Goal: Use online tool/utility: Use online tool/utility

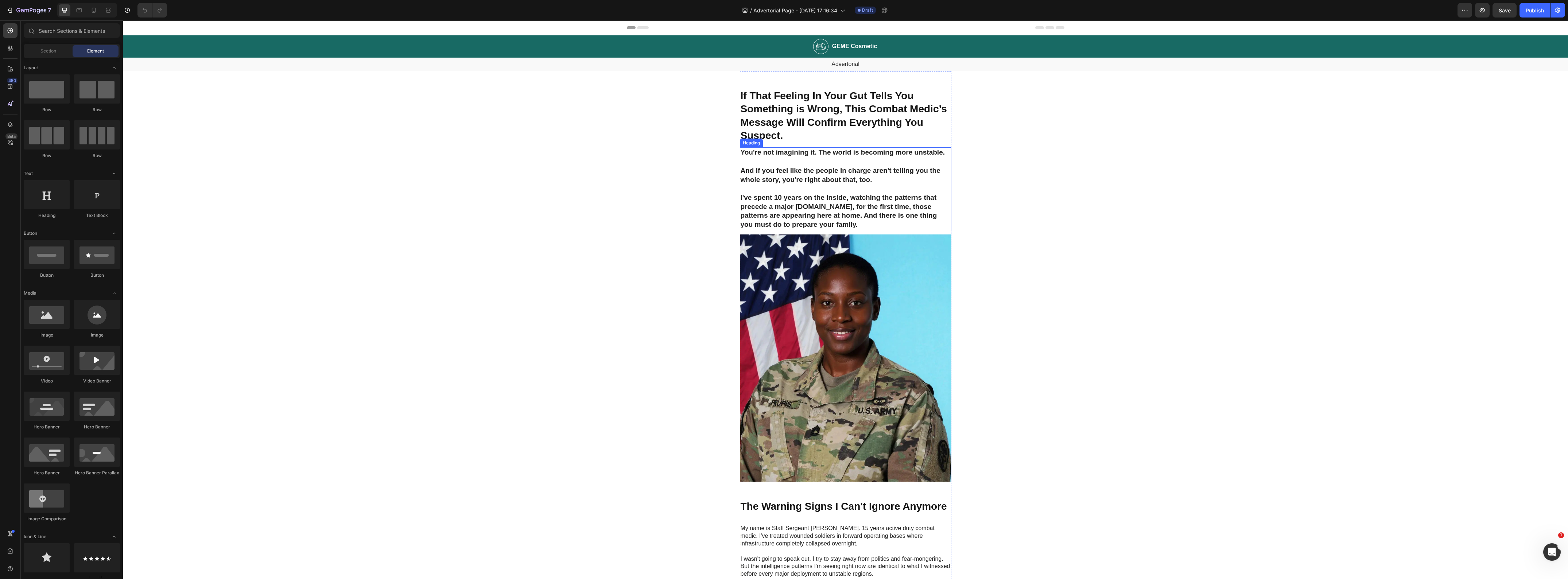
click at [810, 211] on h2 "You're not imagining it. The world is becoming more unstable. And if you feel l…" at bounding box center [845, 188] width 211 height 83
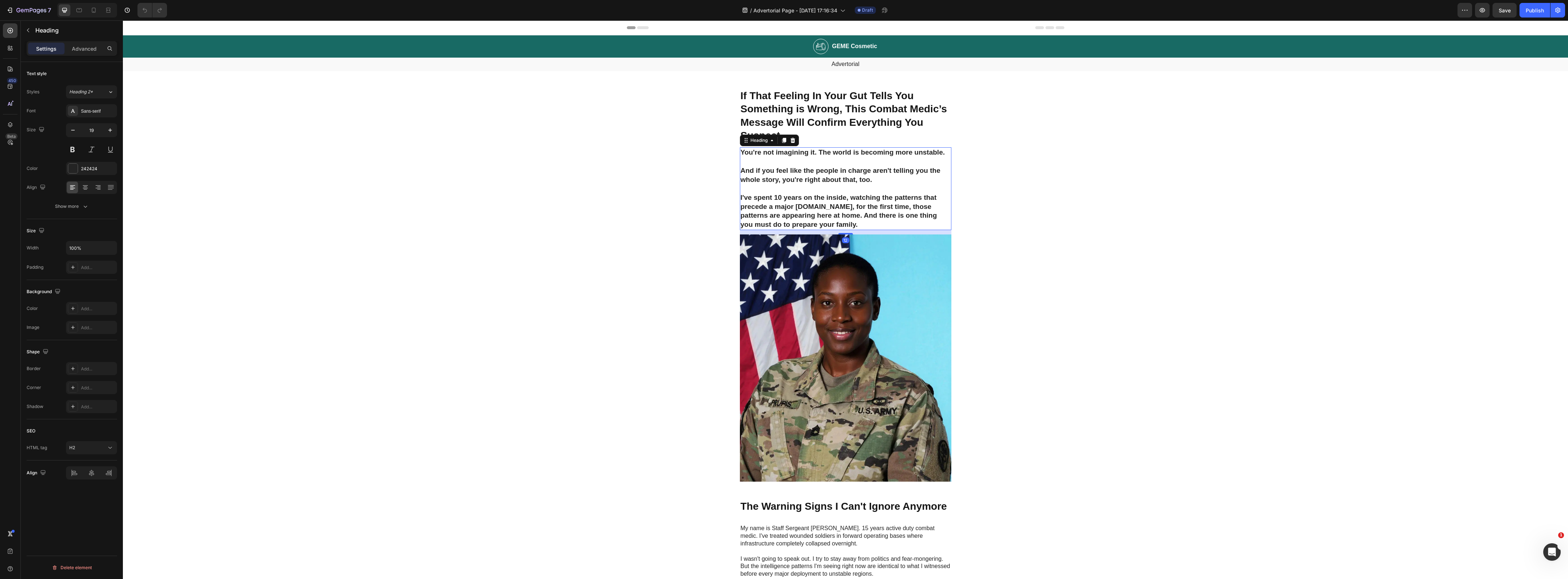
click at [812, 209] on h2 "You're not imagining it. The world is becoming more unstable. And if you feel l…" at bounding box center [845, 188] width 211 height 83
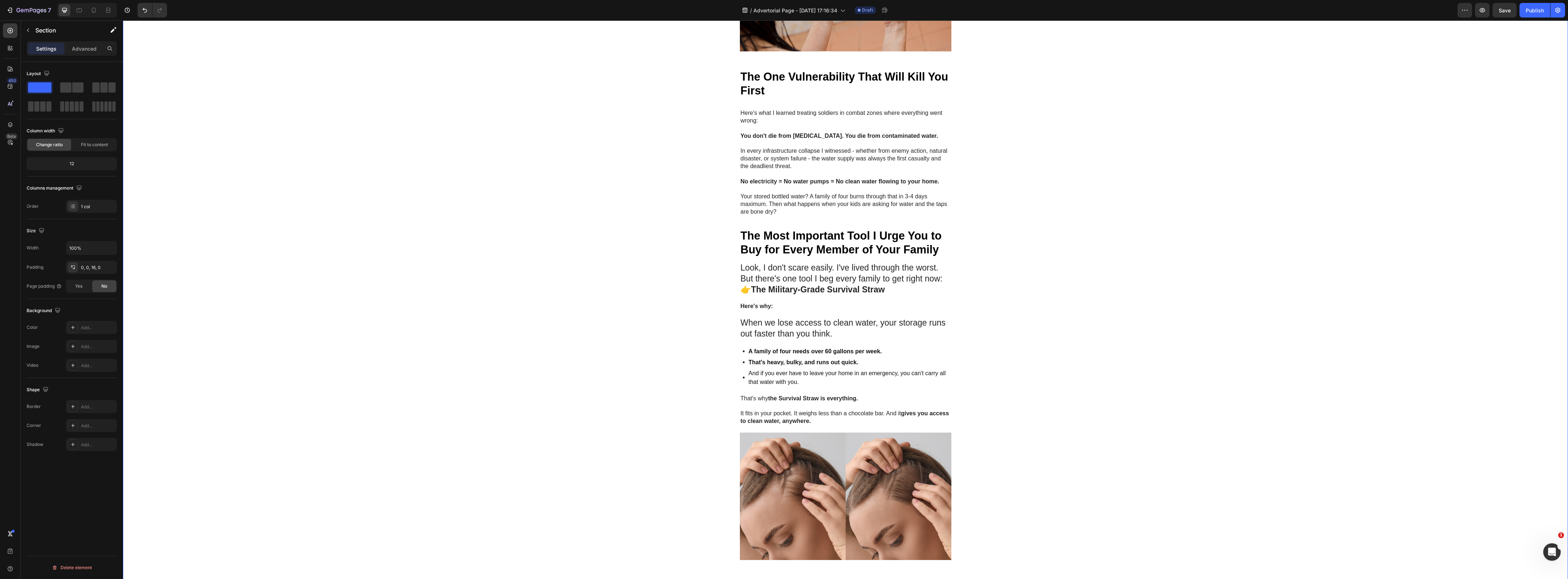
scroll to position [866, 0]
click at [759, 179] on strong "No electricity = No water pumps = No clean water flowing to your home." at bounding box center [839, 179] width 199 height 6
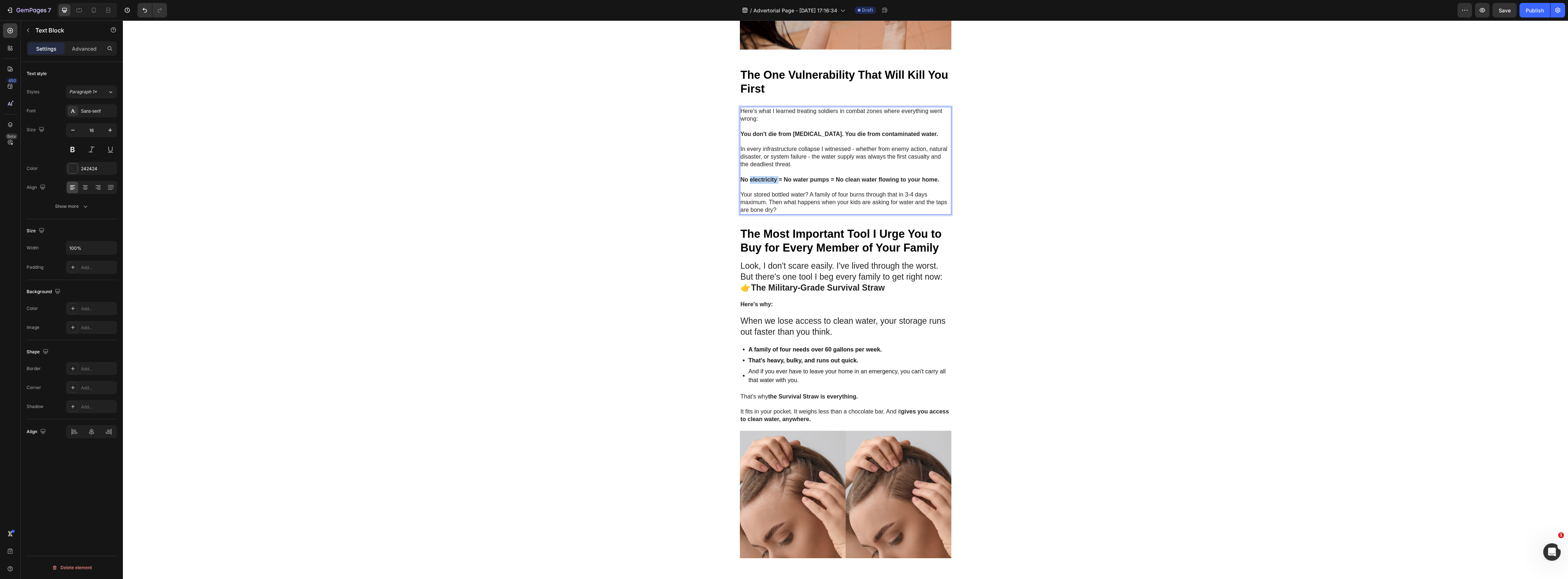
click at [759, 179] on strong "No electricity = No water pumps = No clean water flowing to your home." at bounding box center [839, 179] width 199 height 6
click at [807, 165] on button "Underline" at bounding box center [803, 165] width 13 height 13
click at [679, 202] on div "Image GEME Cosmetic Heading Row Advertorial Text Block If That Feeling In Your …" at bounding box center [845, 22] width 1445 height 1705
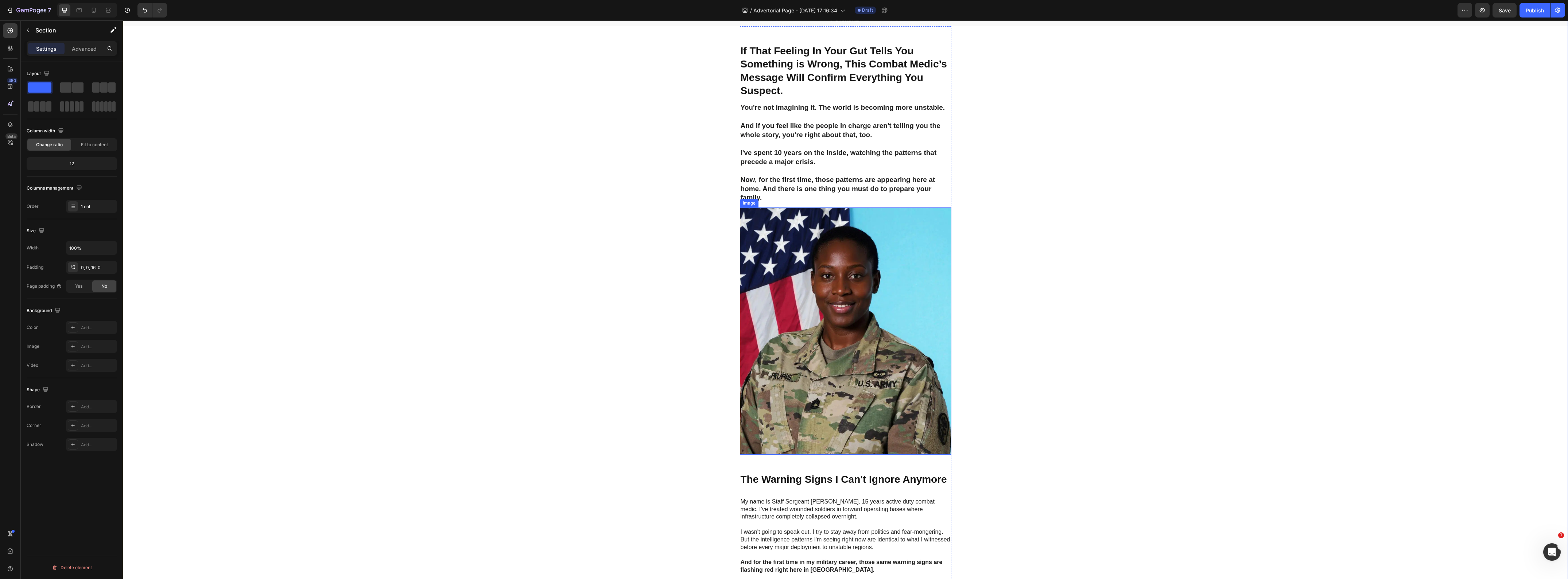
scroll to position [45, 0]
click at [777, 153] on p "You're not imagining it. The world is becoming more unstable. And if you feel l…" at bounding box center [845, 152] width 210 height 99
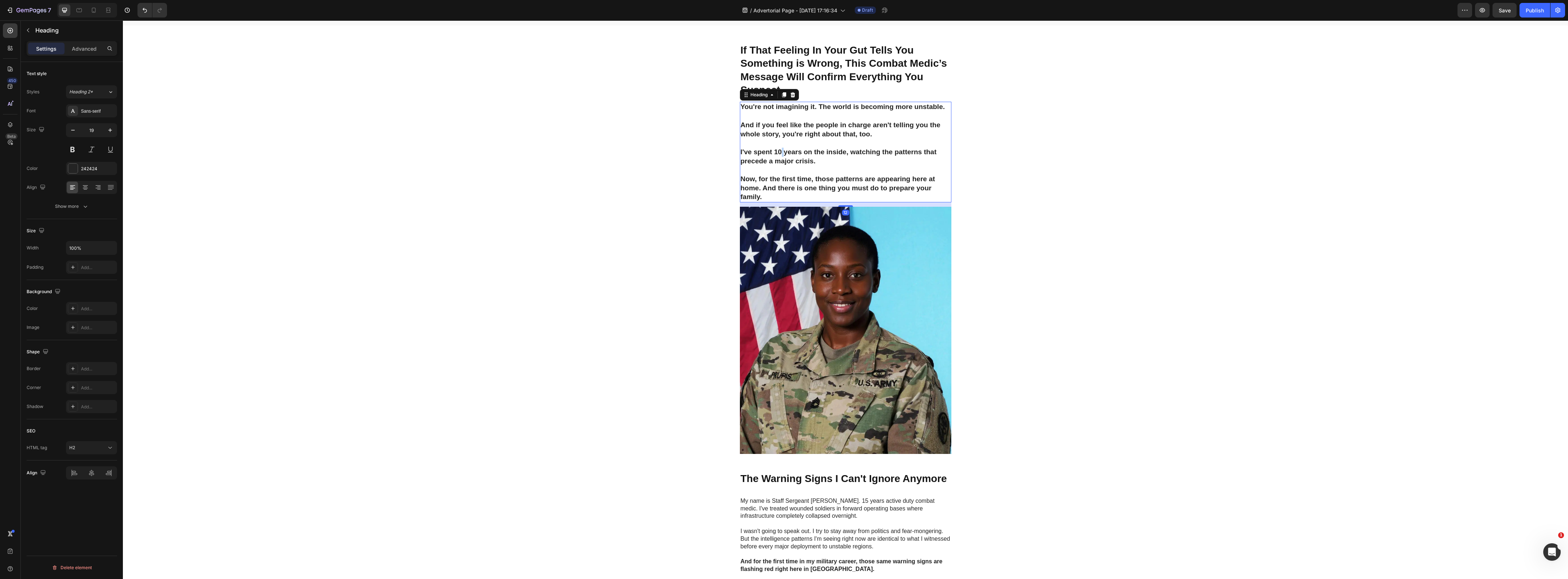
click at [778, 152] on p "You're not imagining it. The world is becoming more unstable. And if you feel l…" at bounding box center [845, 152] width 210 height 99
click at [777, 152] on p "You're not imagining it. The world is becoming more unstable. And if you feel l…" at bounding box center [845, 152] width 210 height 99
click at [774, 153] on p "You're not imagining it. The world is becoming more unstable. And if you feel l…" at bounding box center [845, 152] width 210 height 99
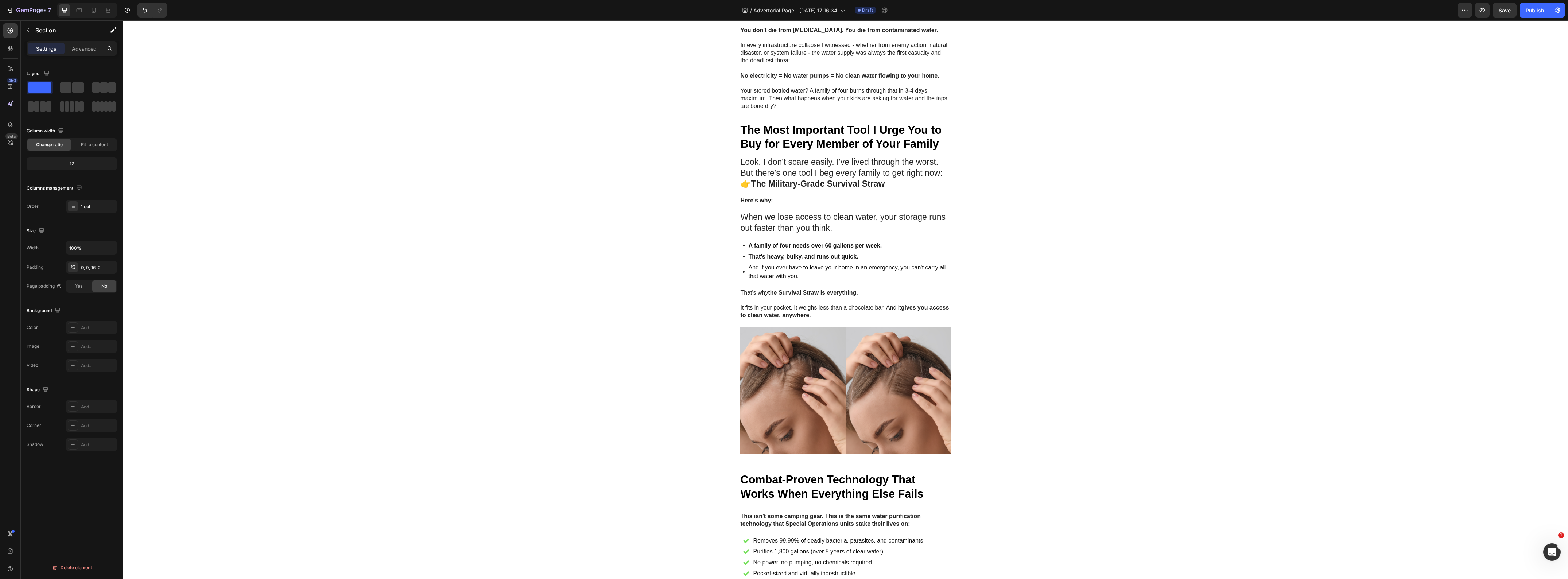
scroll to position [957, 0]
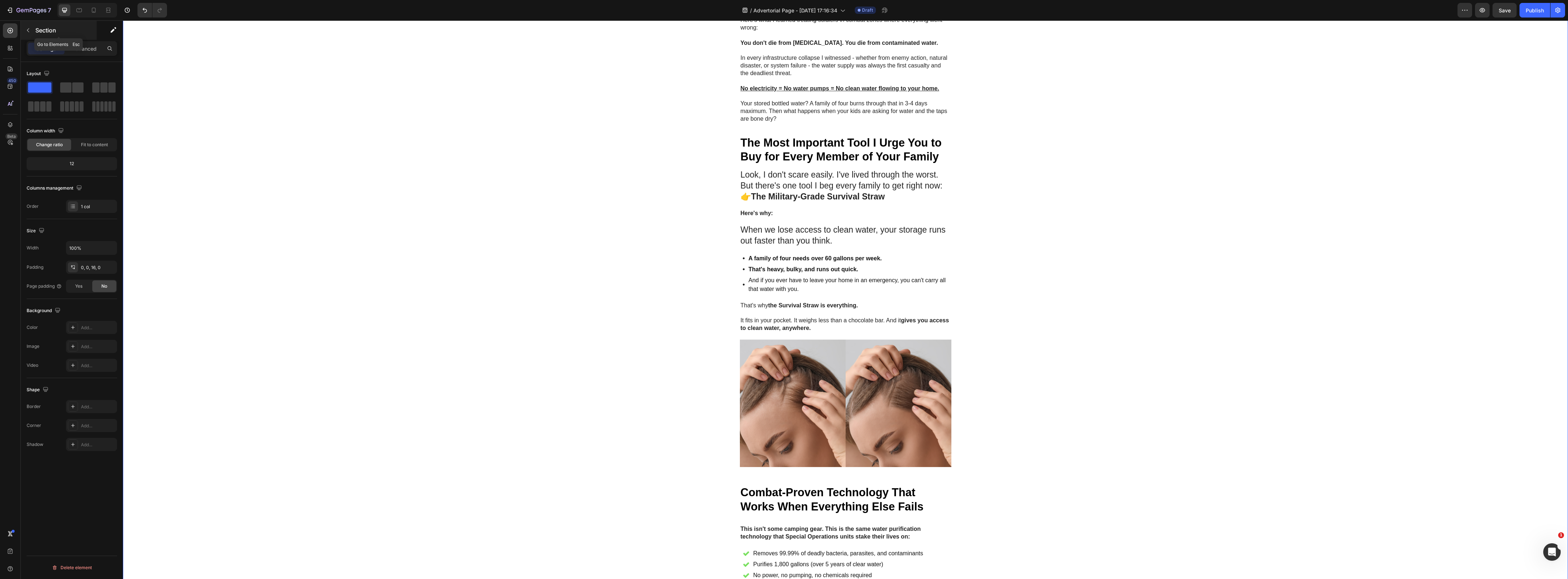
click at [29, 32] on icon "button" at bounding box center [28, 30] width 6 height 6
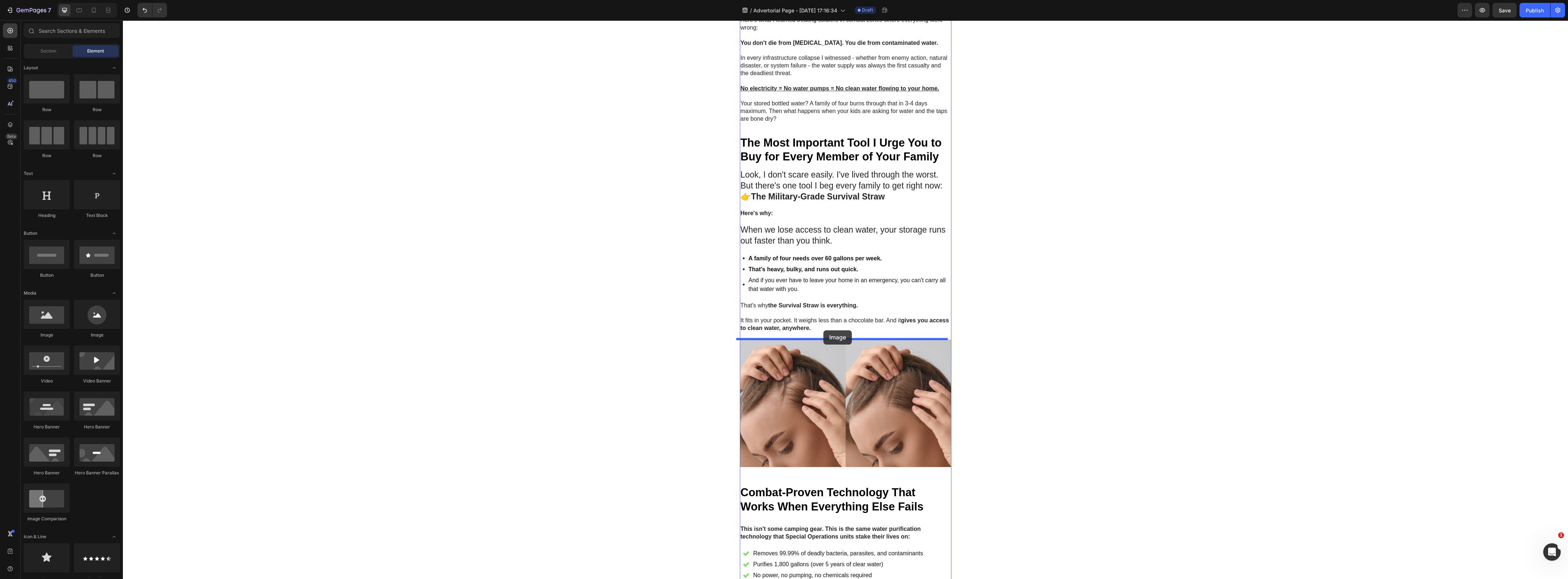
drag, startPoint x: 171, startPoint y: 342, endPoint x: 823, endPoint y: 330, distance: 652.1
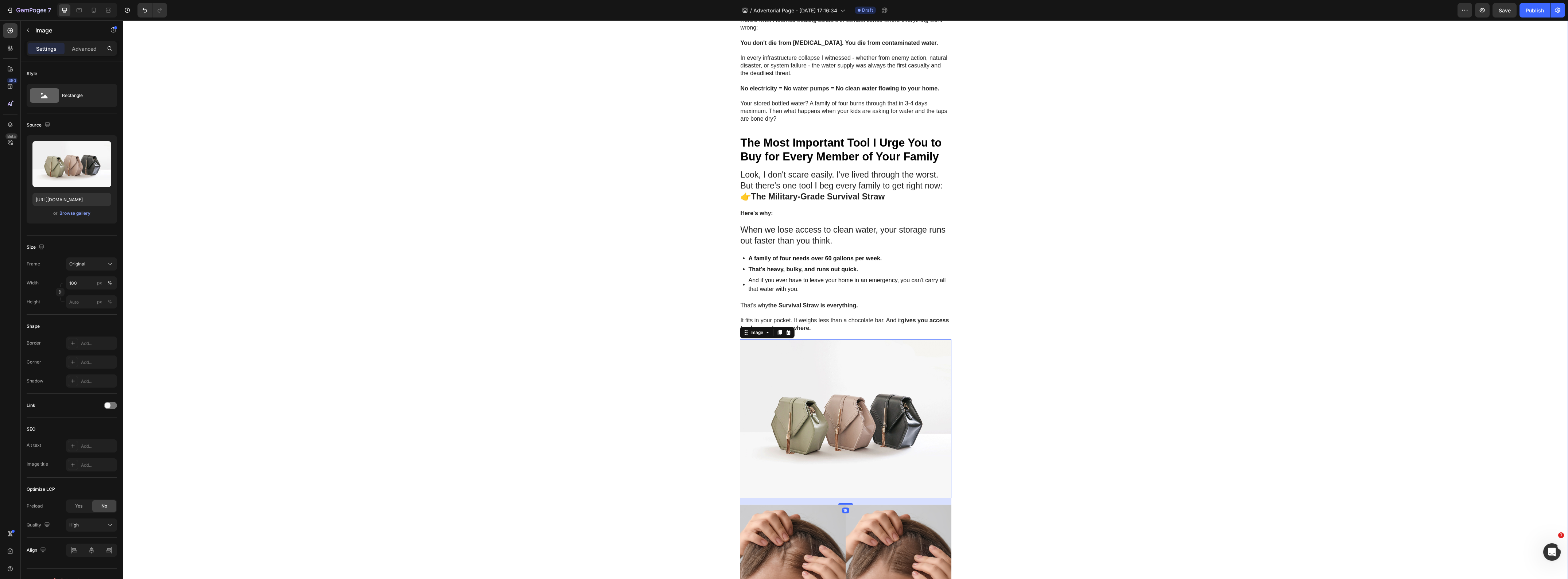
click at [541, 340] on div "Image GEME Cosmetic Heading Row Advertorial Text Block If That Feeling In Your …" at bounding box center [845, 13] width 1445 height 1870
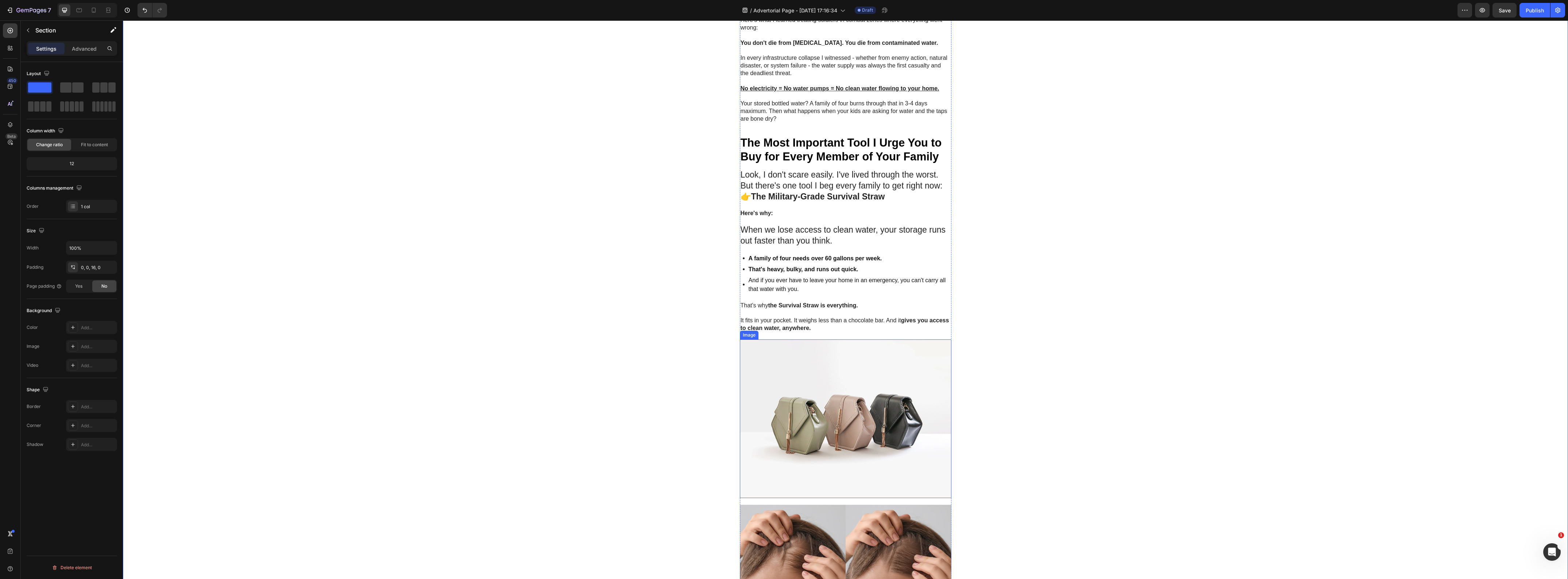
click at [837, 427] on img at bounding box center [845, 419] width 211 height 159
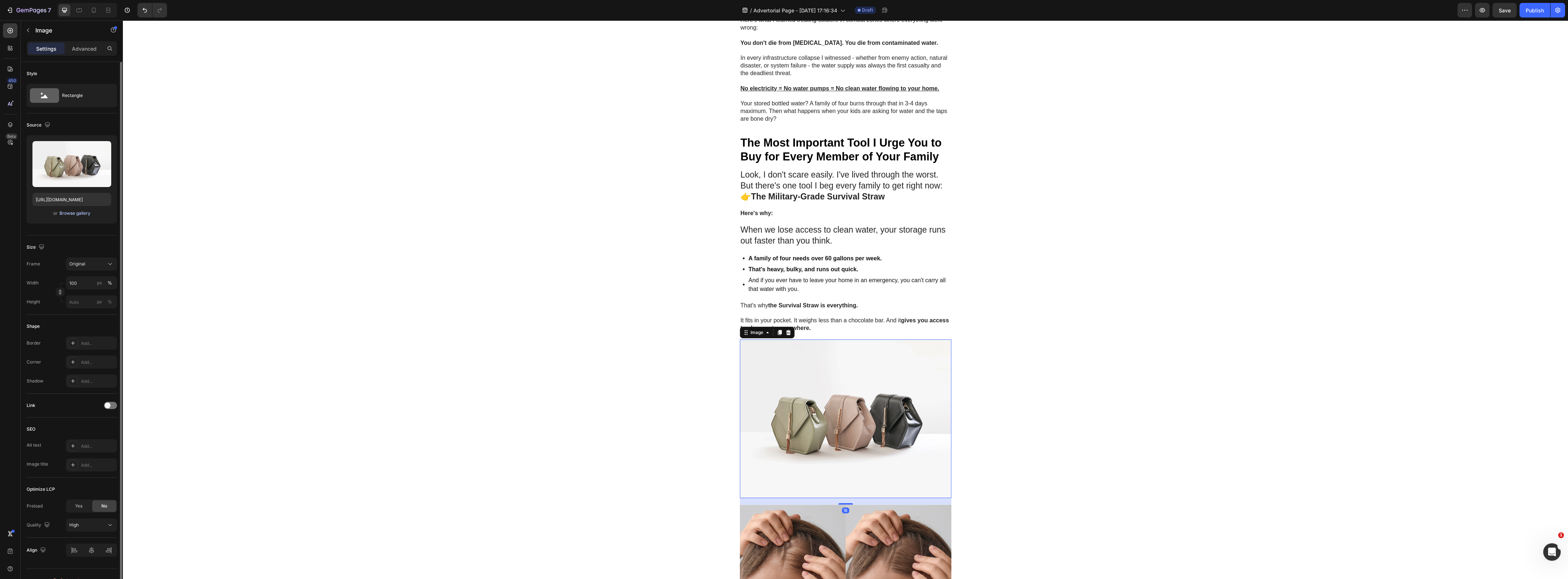
click at [64, 214] on div "Browse gallery" at bounding box center [75, 213] width 31 height 7
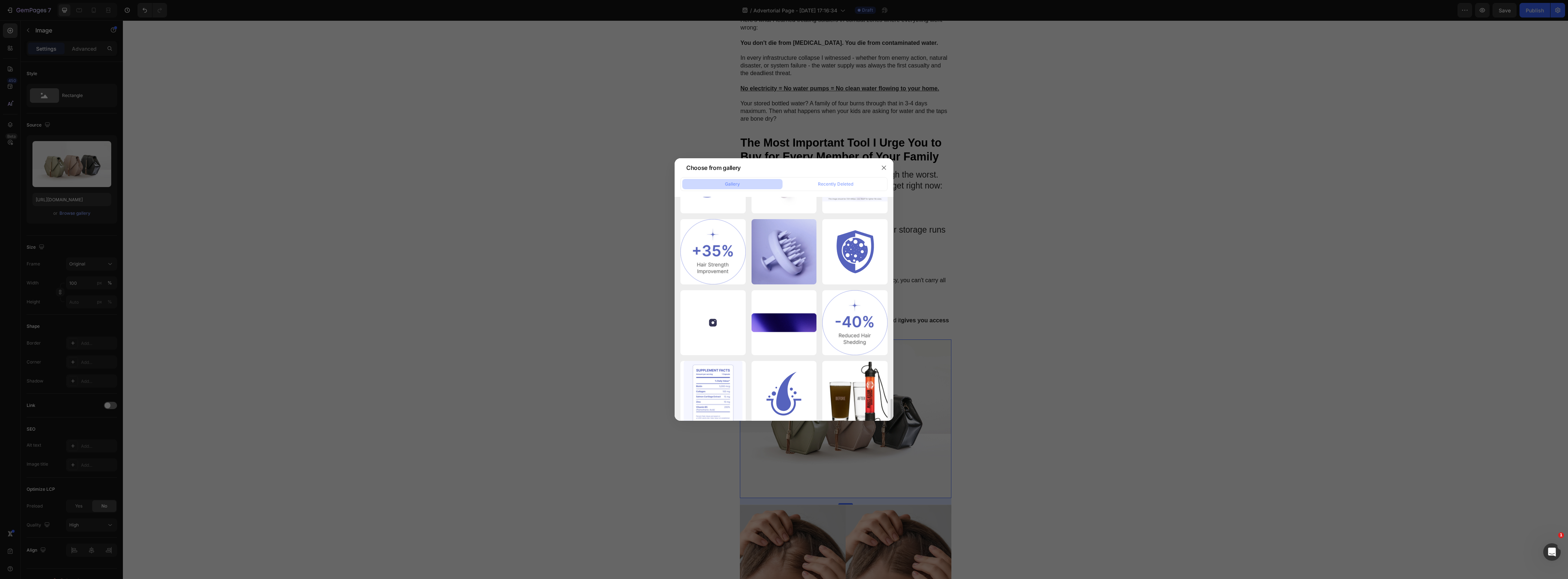
scroll to position [1140, 0]
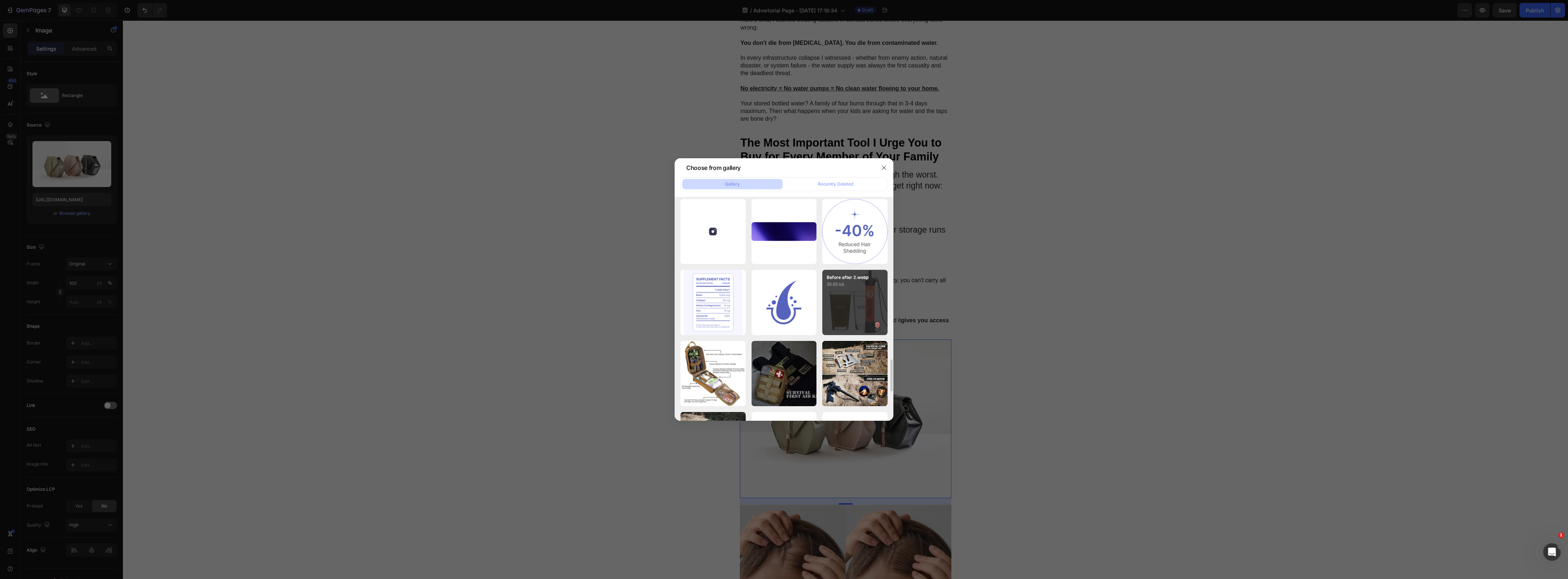
click at [841, 291] on div "Before after 2.webp 35.65 kb" at bounding box center [855, 302] width 65 height 65
type input "[URL][DOMAIN_NAME]"
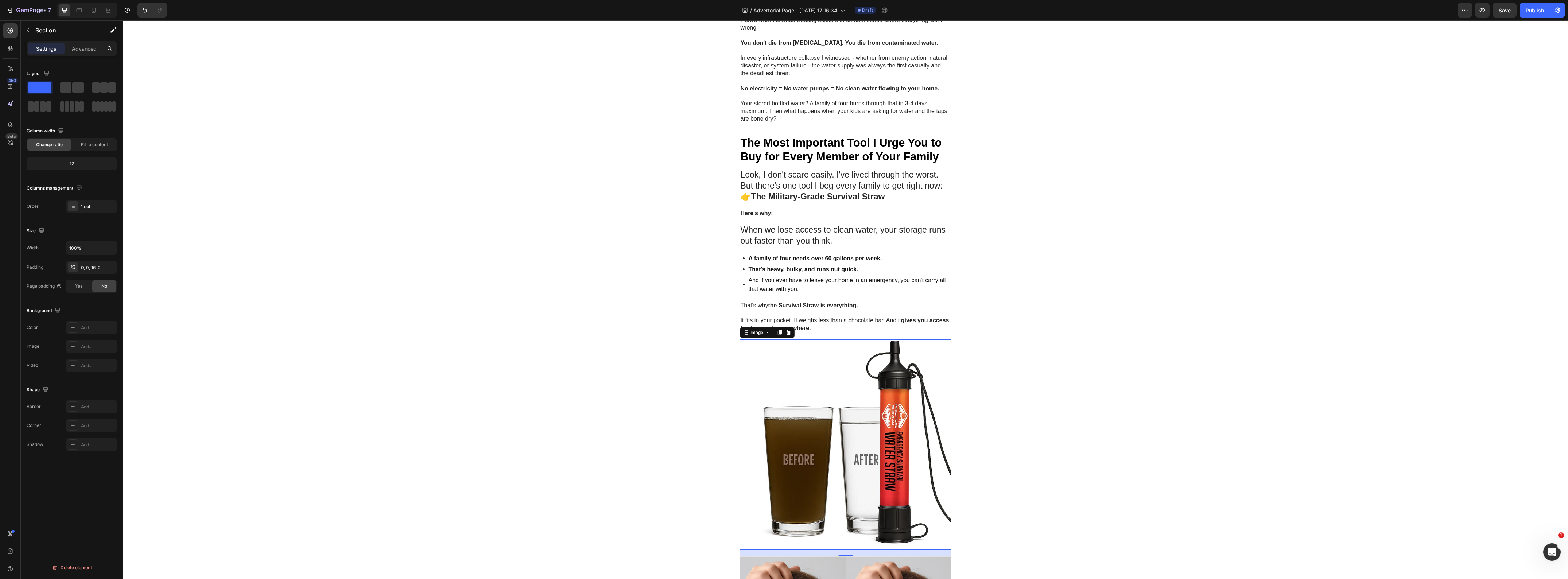
click at [417, 312] on div "Image GEME Cosmetic Heading Row Advertorial Text Block If That Feeling In Your …" at bounding box center [845, 39] width 1445 height 1922
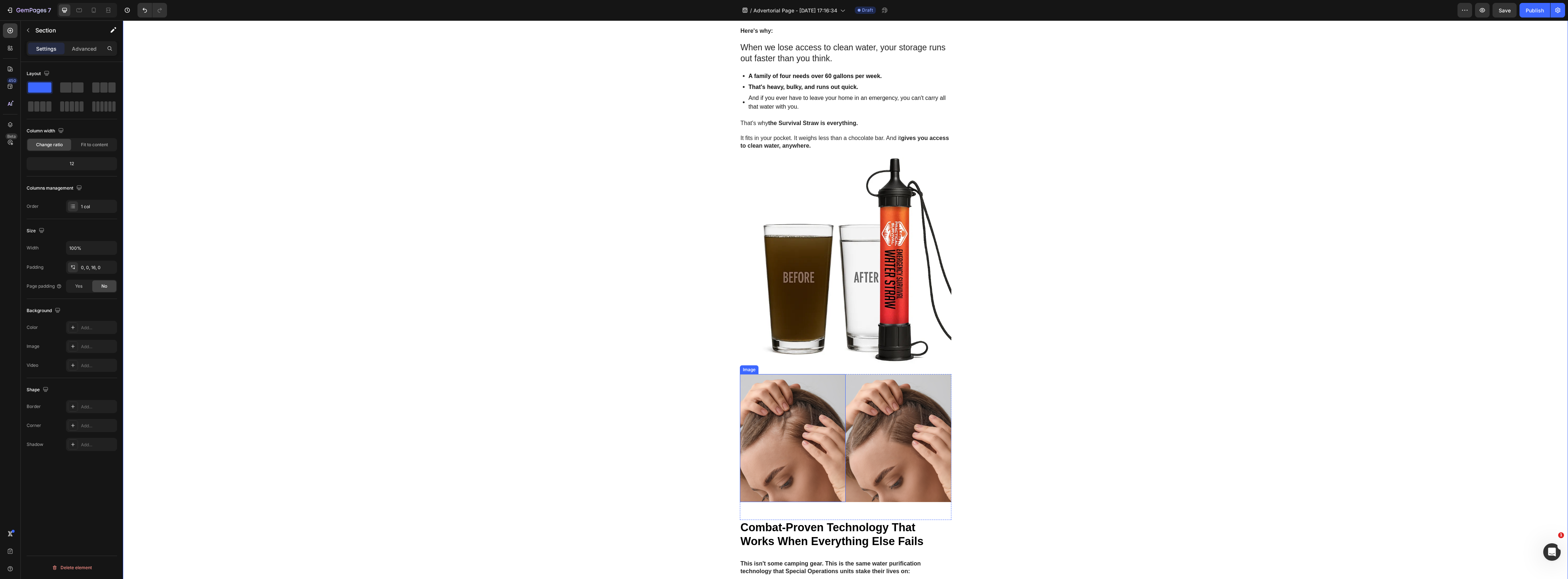
click at [811, 376] on img at bounding box center [792, 438] width 106 height 128
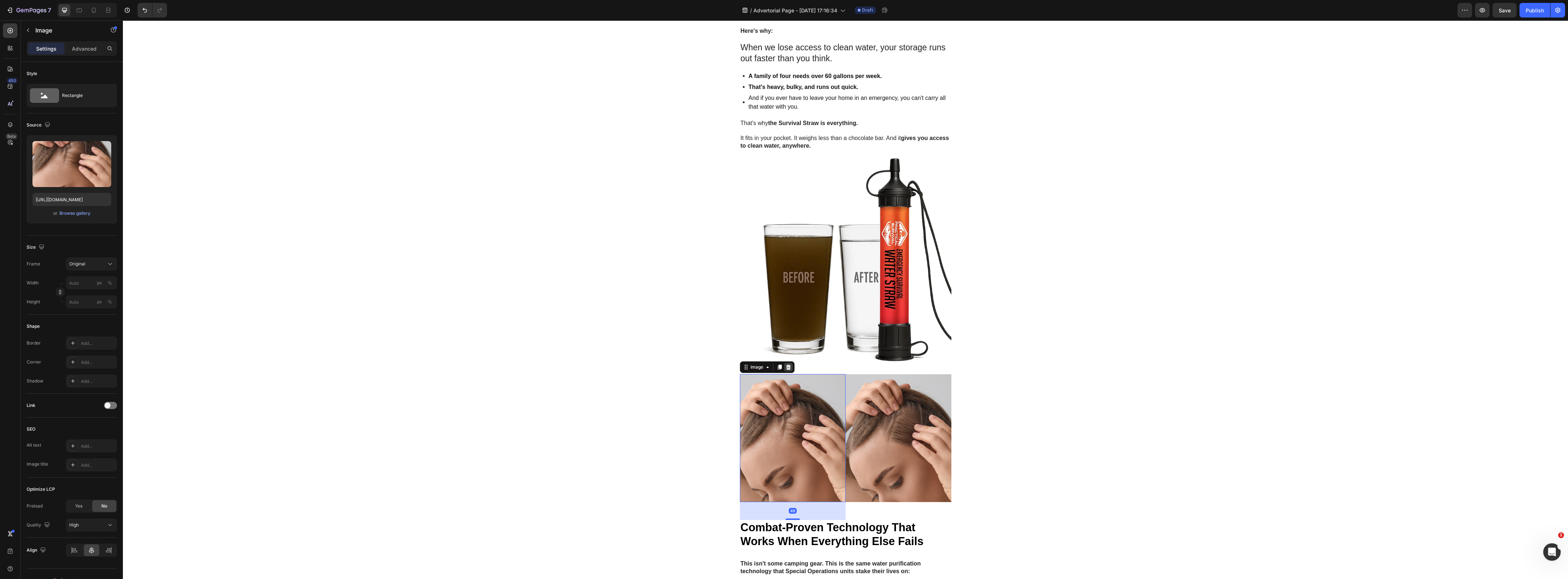
click at [786, 366] on icon at bounding box center [788, 368] width 5 height 5
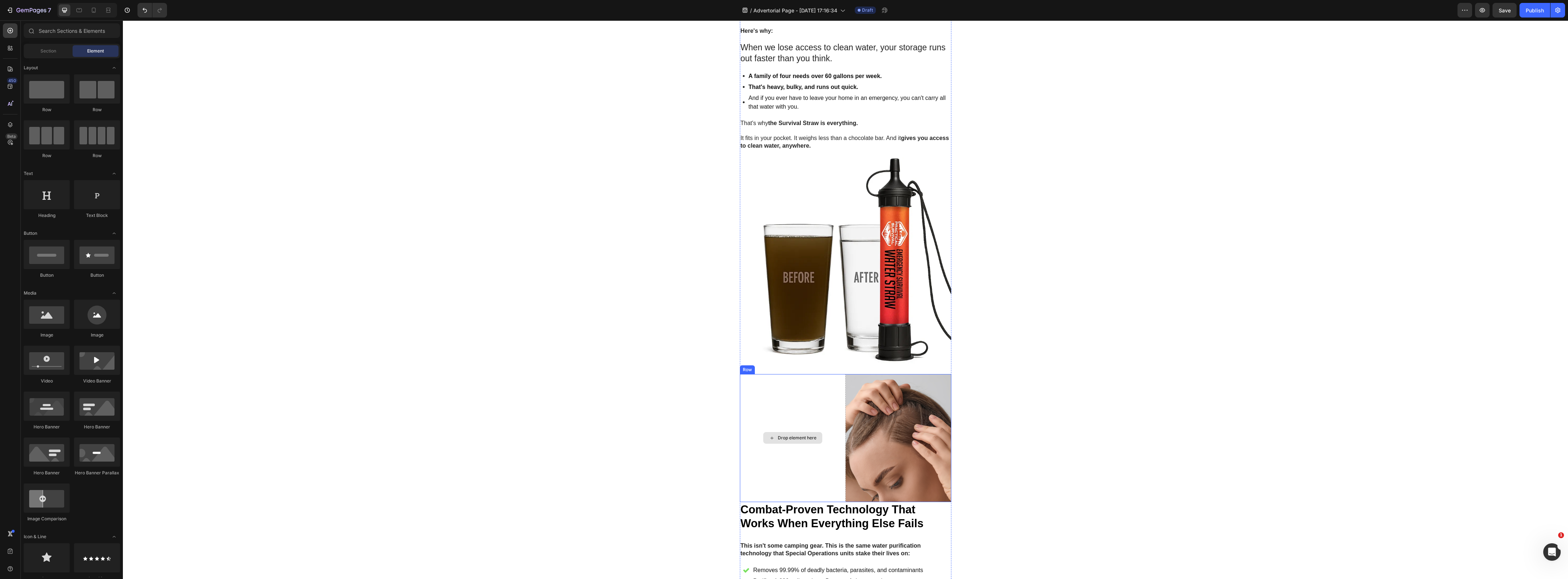
click at [784, 393] on div "Drop element here" at bounding box center [792, 438] width 106 height 128
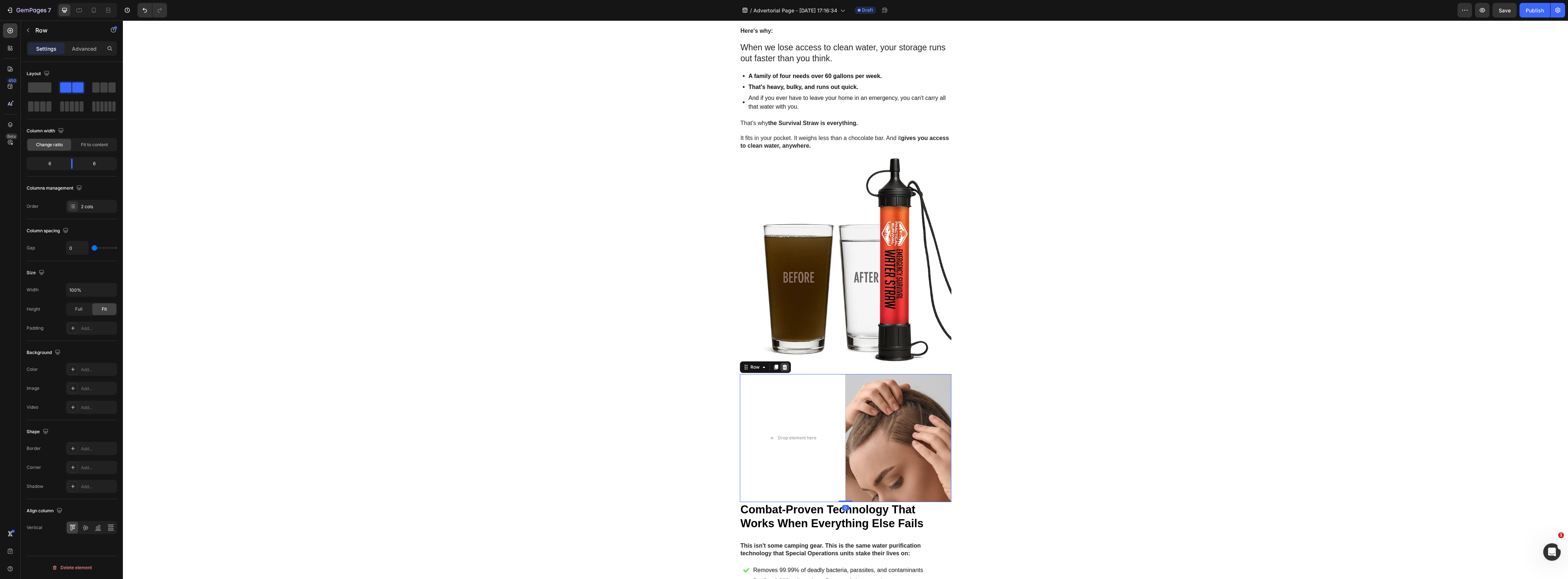
click at [780, 370] on div at bounding box center [784, 367] width 9 height 9
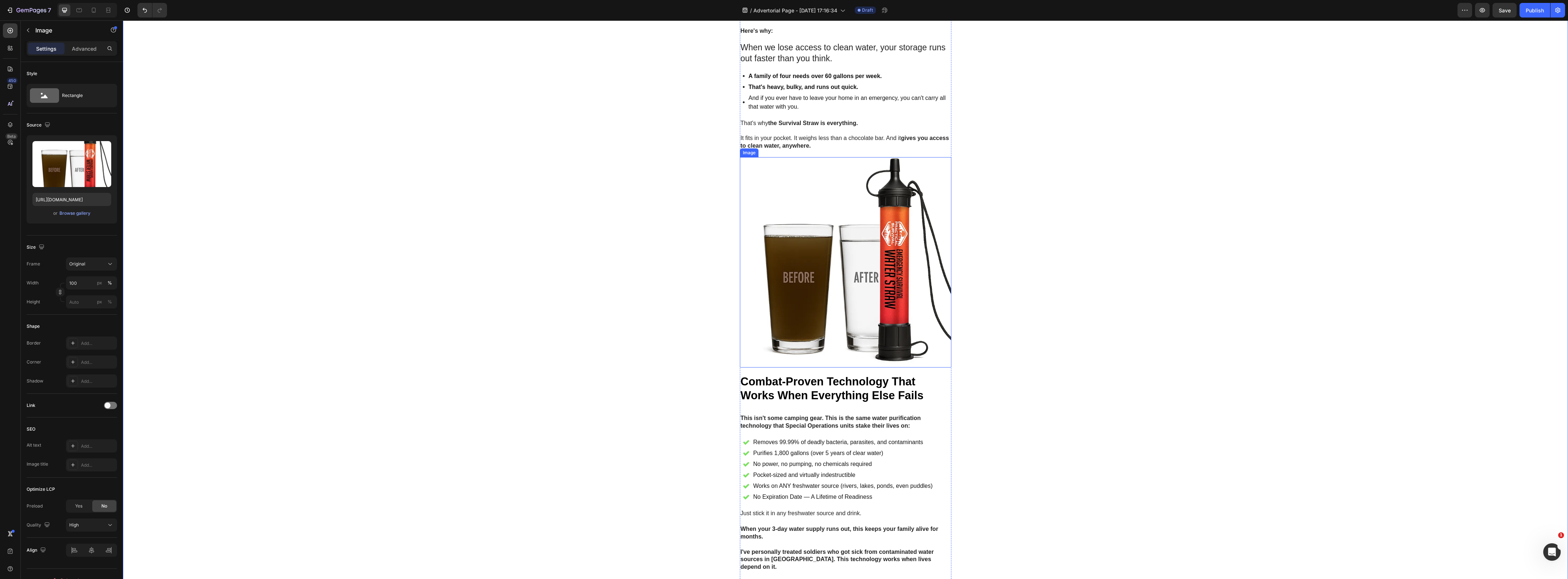
click at [893, 349] on img at bounding box center [845, 262] width 211 height 211
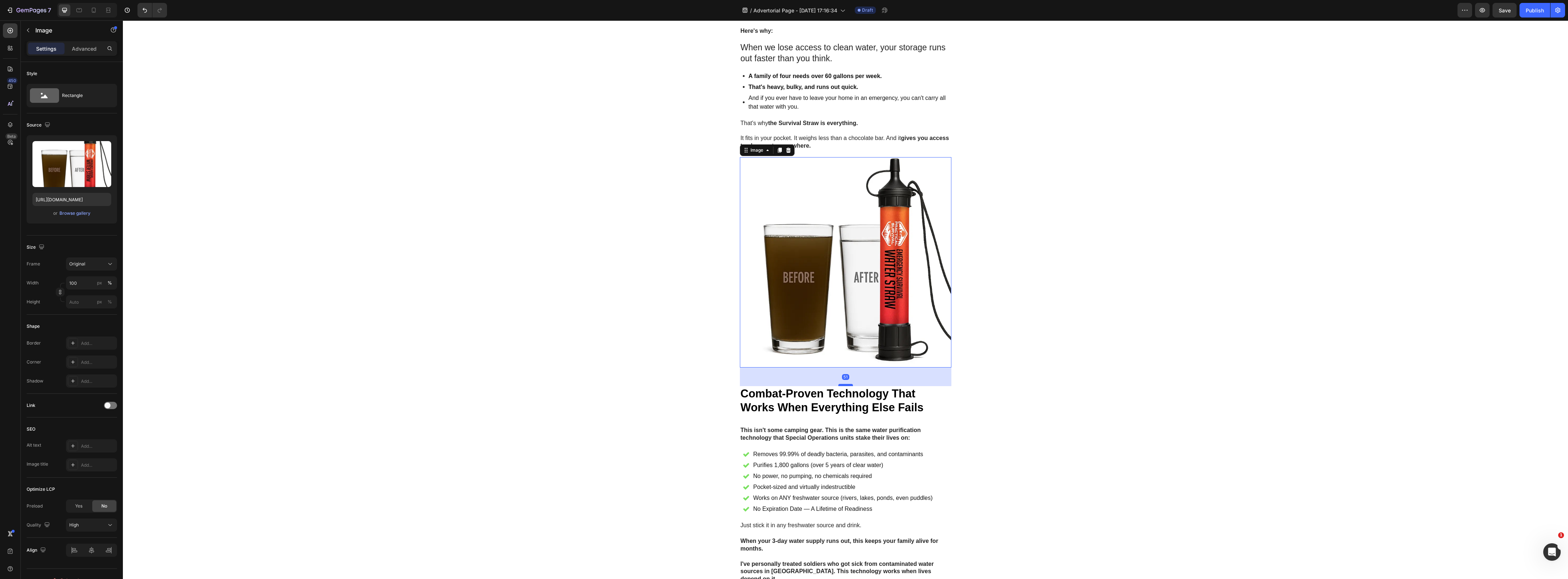
drag, startPoint x: 839, startPoint y: 373, endPoint x: 839, endPoint y: 385, distance: 12.0
click at [839, 385] on div at bounding box center [845, 385] width 14 height 2
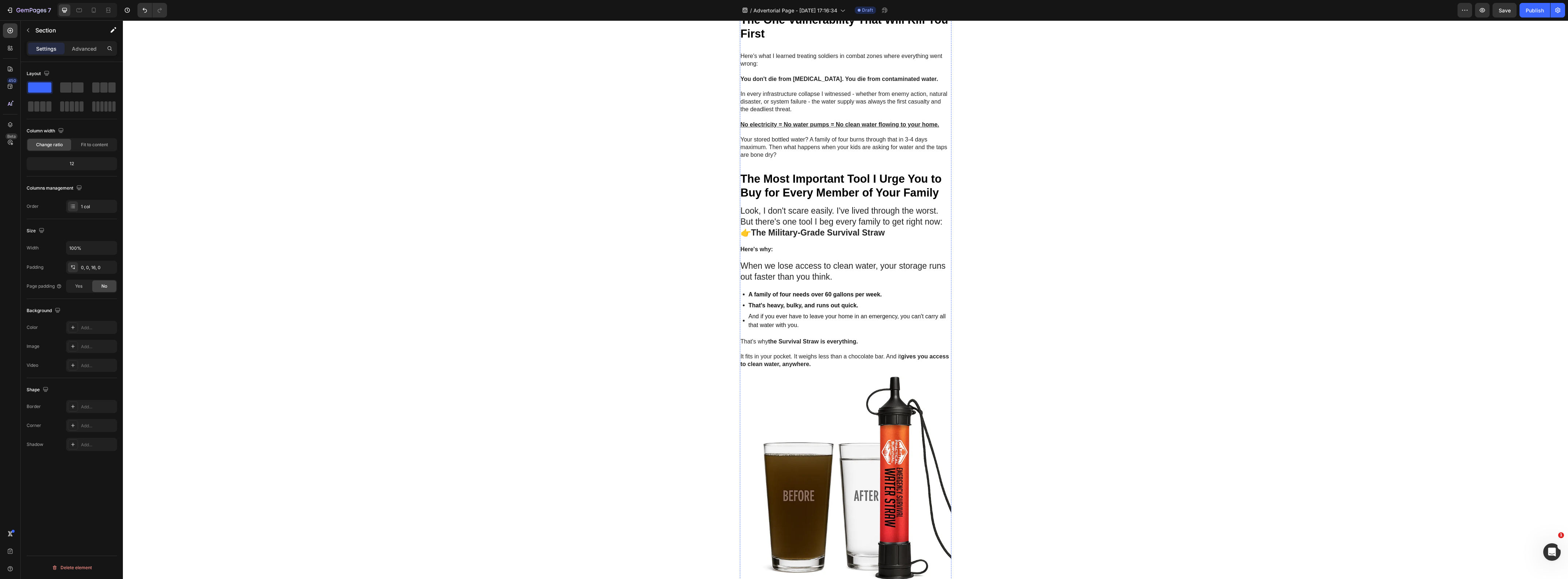
scroll to position [912, 0]
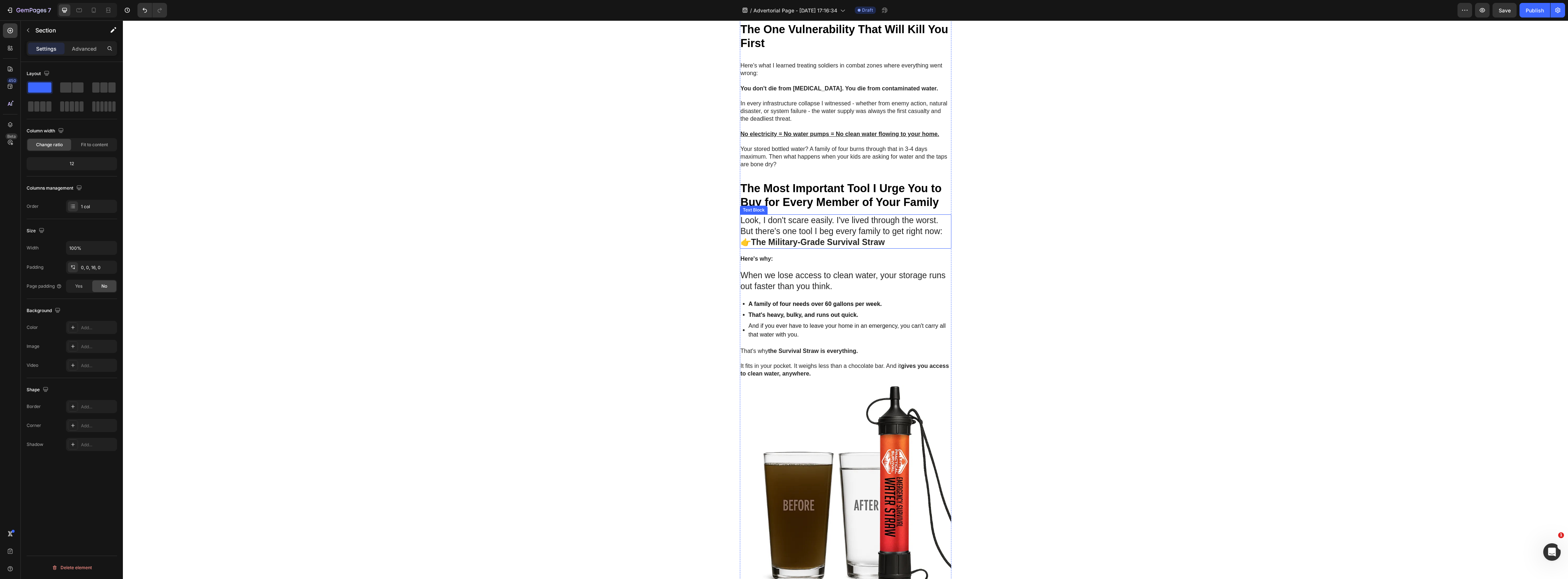
click at [784, 244] on strong "The Military-Grade Survival Straw" at bounding box center [818, 242] width 134 height 9
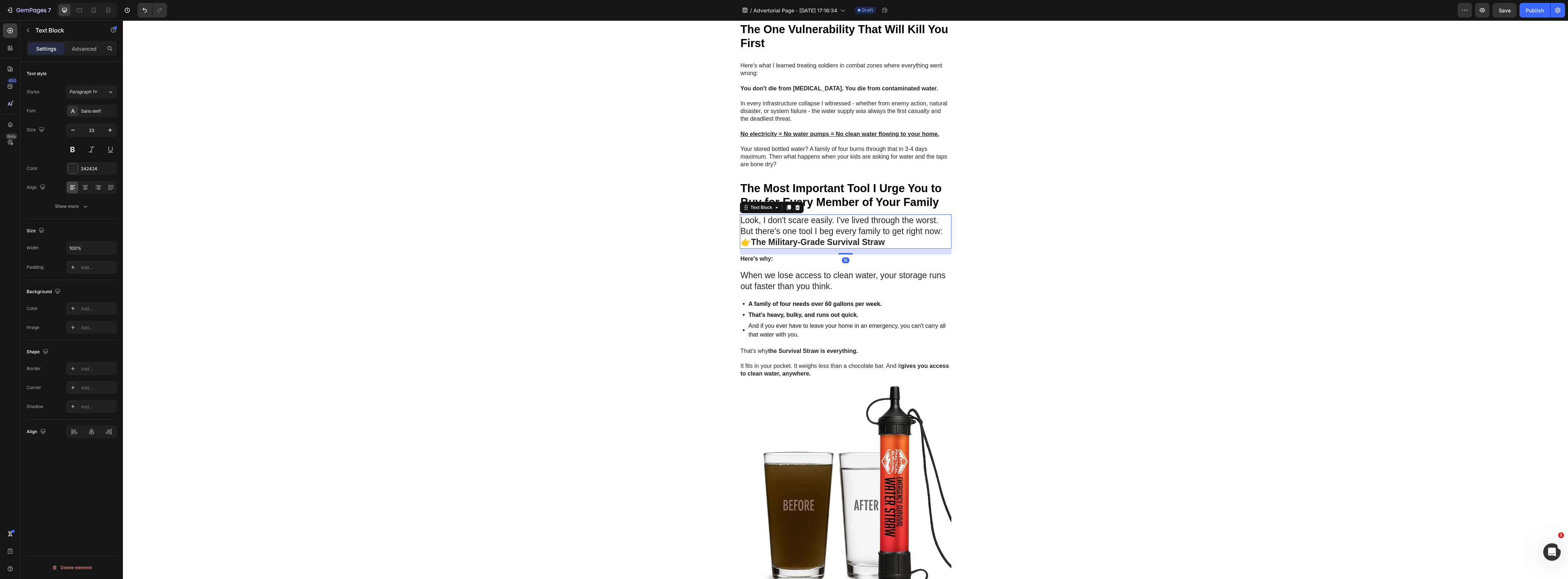
click at [784, 244] on strong "The Military-Grade Survival Straw" at bounding box center [818, 242] width 134 height 9
drag, startPoint x: 751, startPoint y: 241, endPoint x: 883, endPoint y: 250, distance: 132.3
click at [883, 250] on div "If That Feeling In Your Gut Tells You Something is Wrong, This Combat Medic’s M…" at bounding box center [845, 44] width 211 height 1735
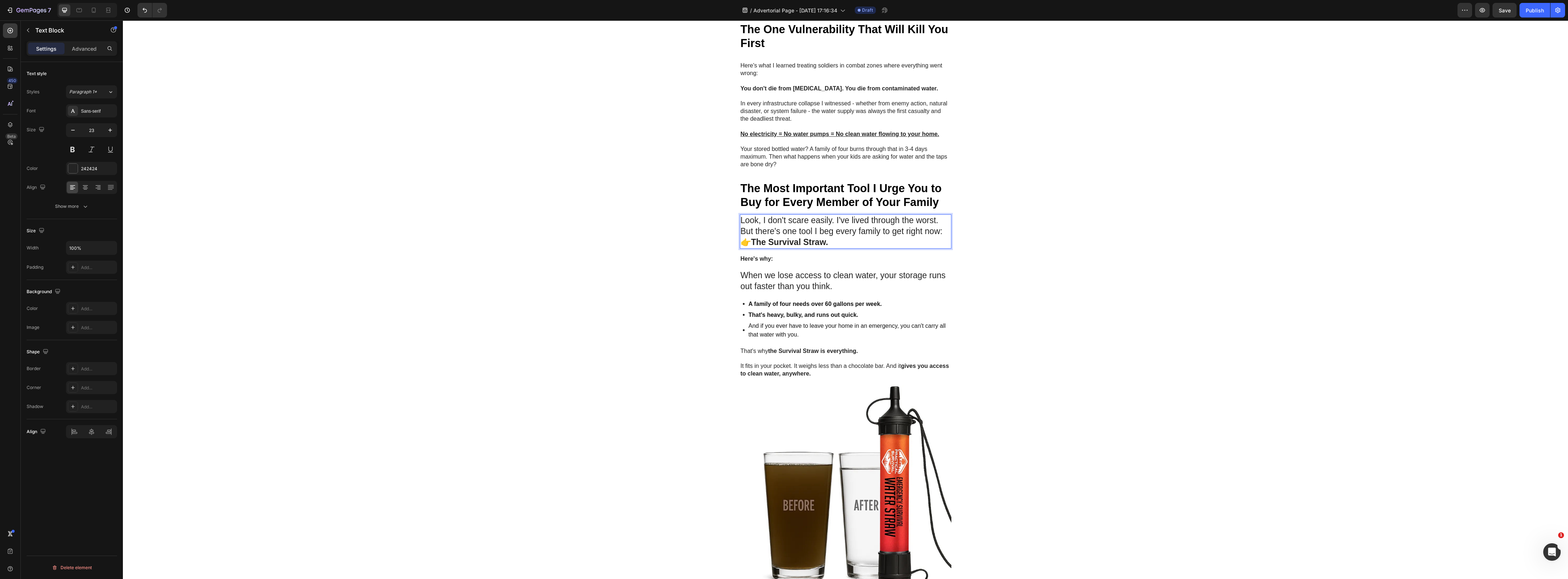
click at [944, 229] on p "Look, I don't scare easily. I've lived through the worst. But there's one tool …" at bounding box center [845, 232] width 210 height 33
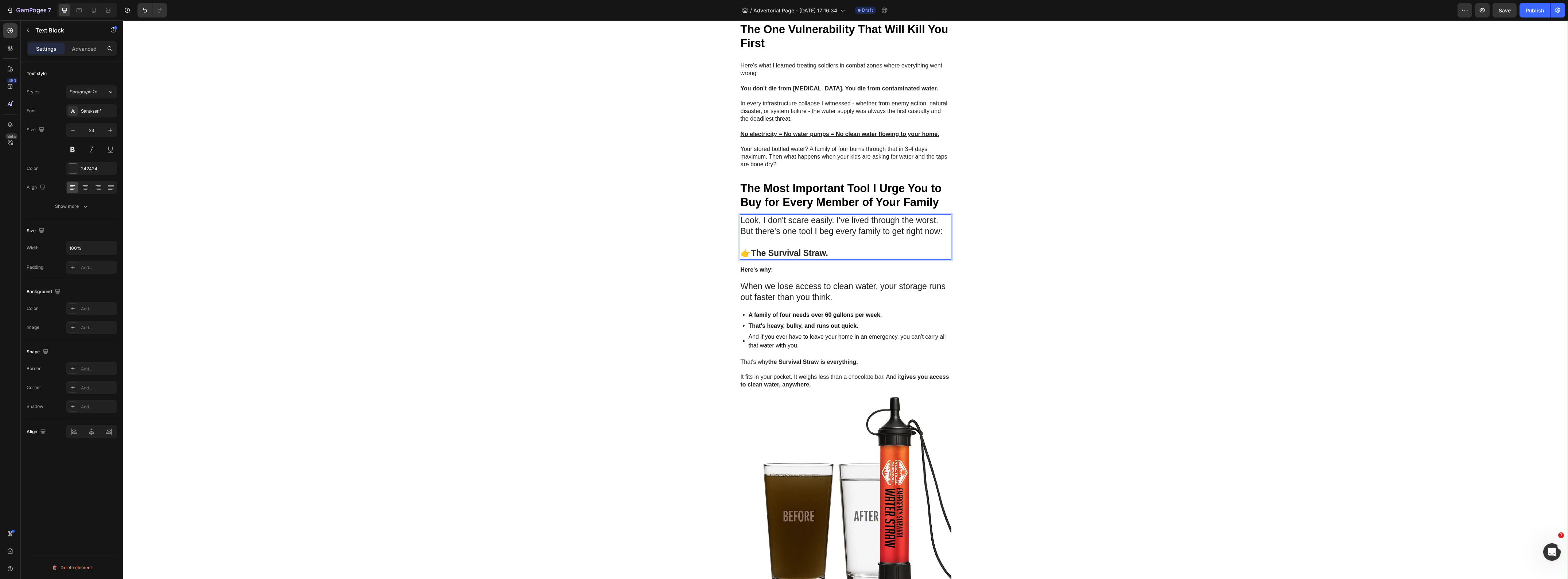
click at [1076, 247] on div "Image GEME Cosmetic Heading Row Advertorial Text Block If That Feeling In Your …" at bounding box center [845, 23] width 1445 height 1799
click at [841, 255] on p "⁠⁠⁠⁠⁠⁠⁠ 👉 The Survival Straw." at bounding box center [845, 247] width 210 height 22
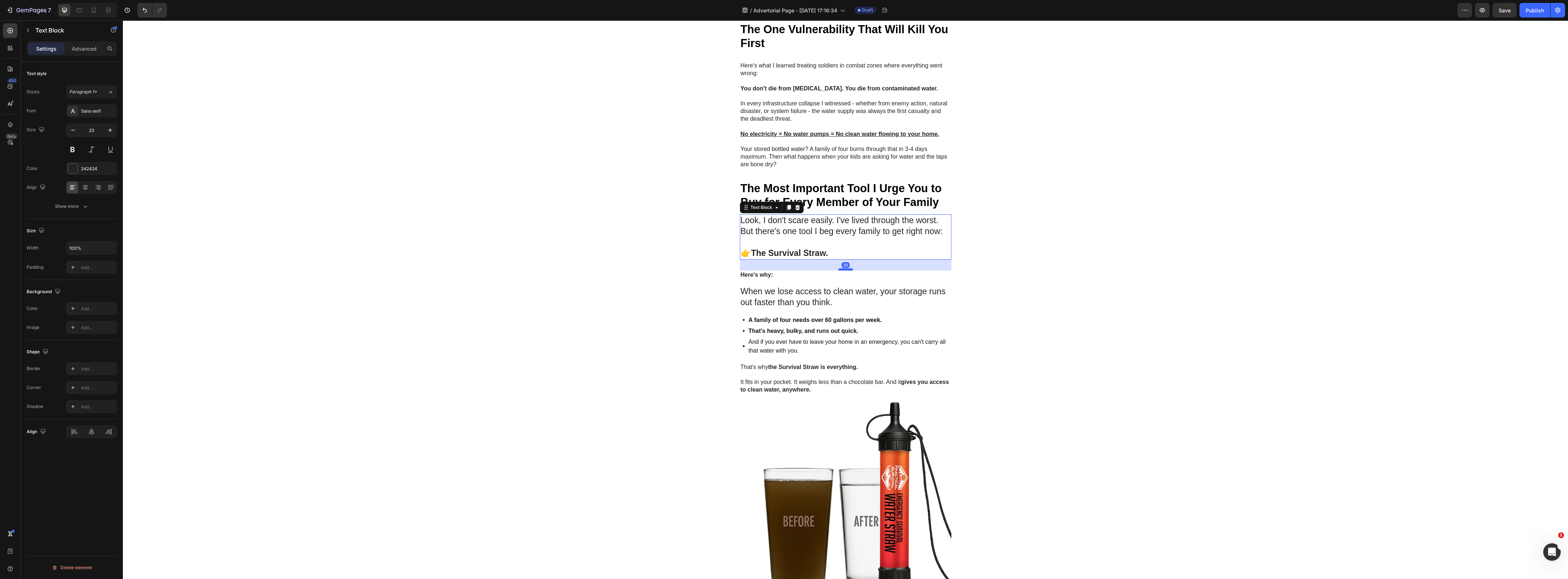
drag, startPoint x: 843, startPoint y: 264, endPoint x: 842, endPoint y: 268, distance: 4.1
click at [842, 268] on div at bounding box center [845, 269] width 14 height 2
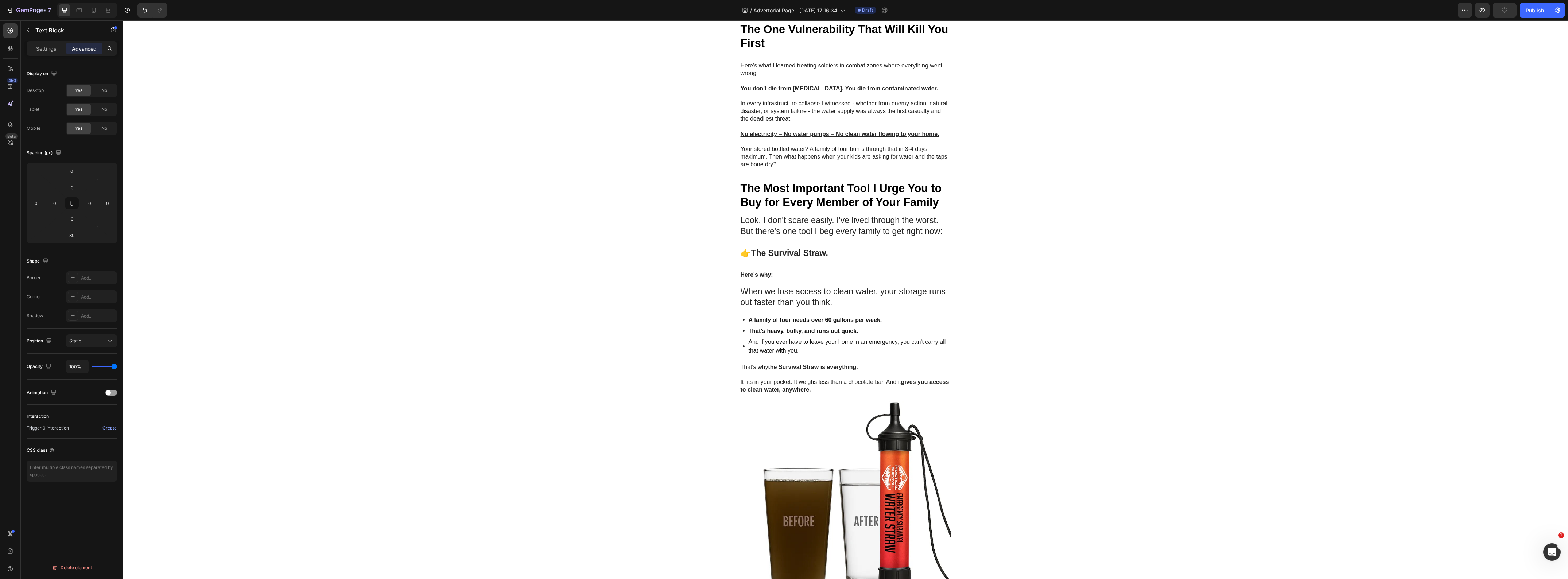
click at [1216, 282] on div "Image GEME Cosmetic Heading Row Advertorial Text Block If That Feeling In Your …" at bounding box center [845, 26] width 1445 height 1805
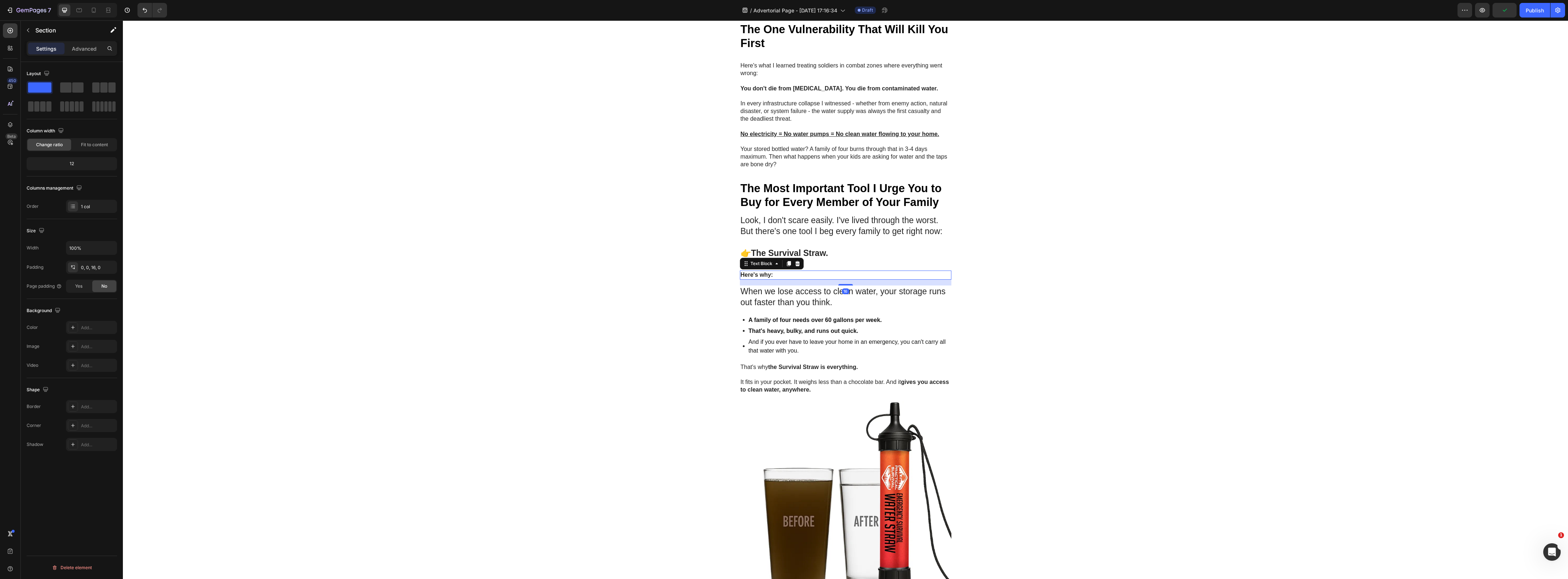
click at [741, 276] on strong "Here's why:" at bounding box center [756, 274] width 32 height 6
click at [112, 129] on icon "button" at bounding box center [110, 130] width 7 height 7
type input "19"
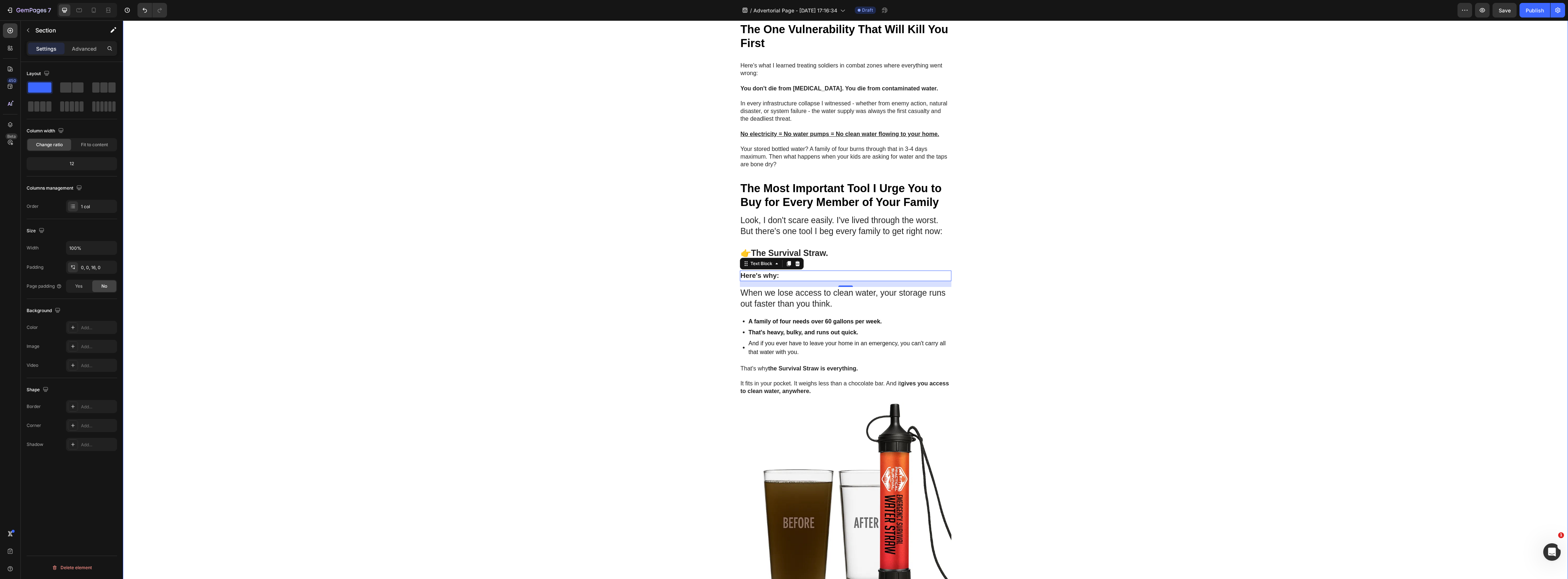
click at [240, 198] on div "Image GEME Cosmetic Heading Row Advertorial Text Block If That Feeling In Your …" at bounding box center [845, 26] width 1445 height 1806
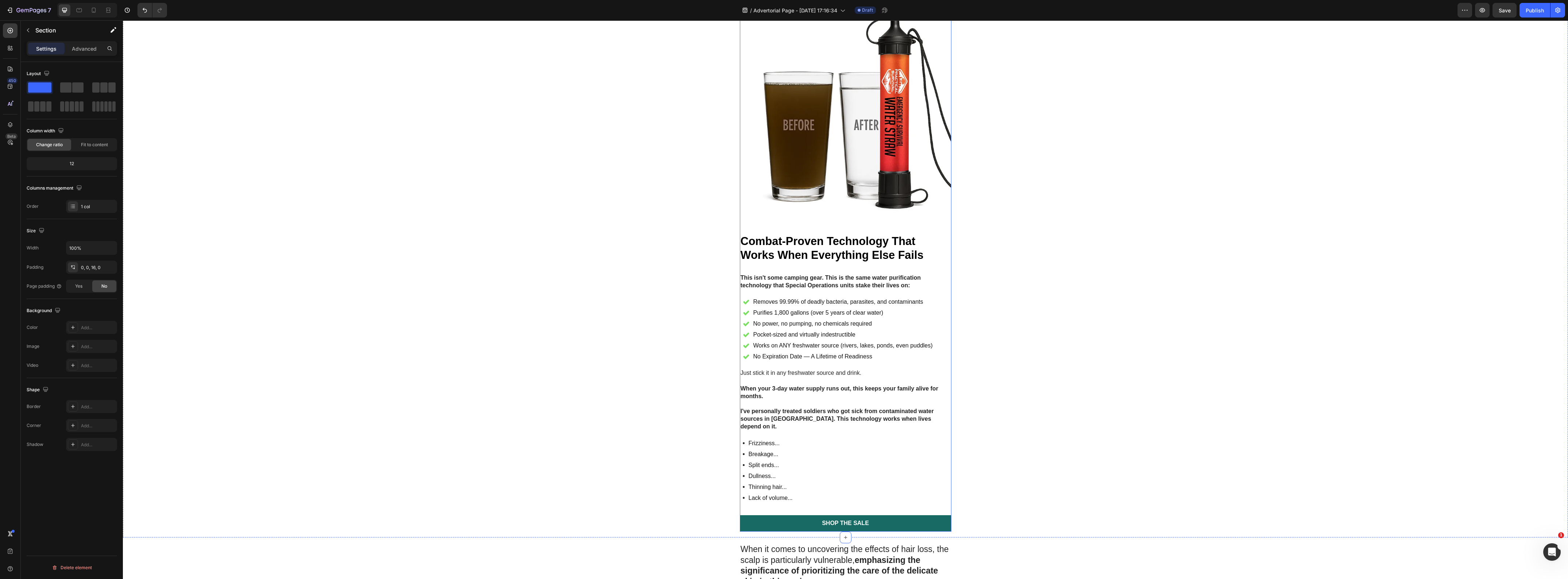
scroll to position [1276, 0]
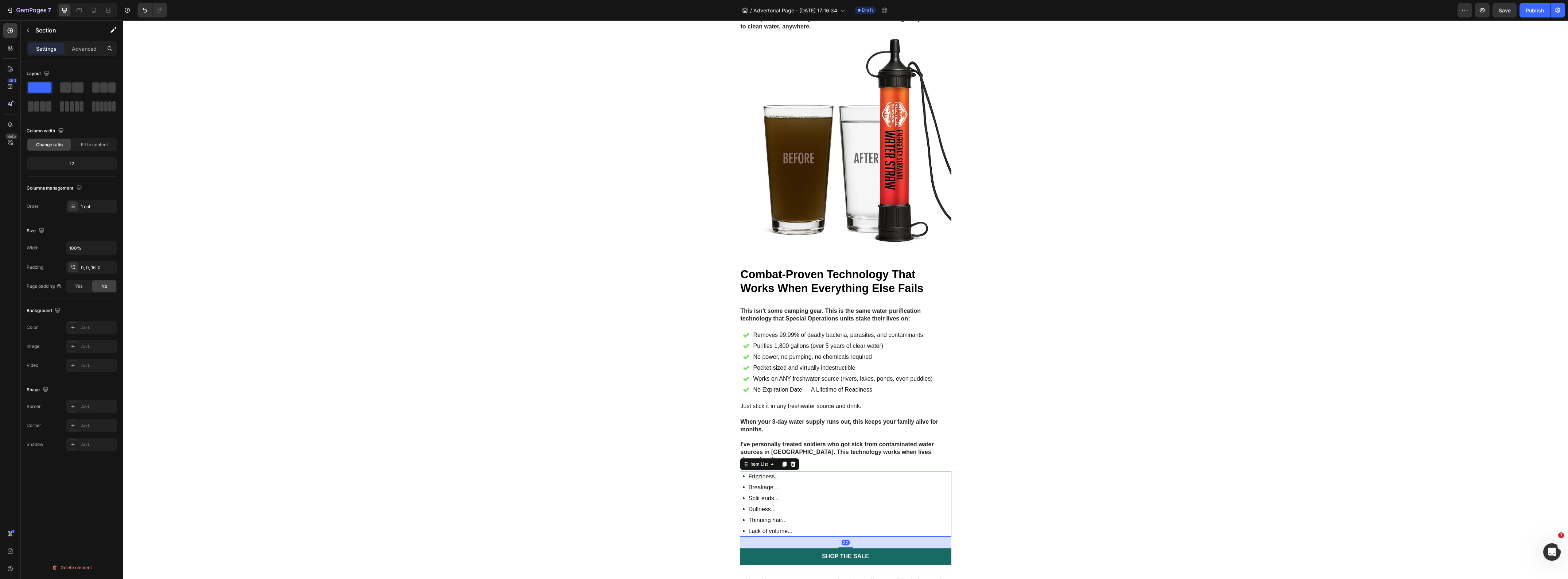
click at [830, 492] on div "Frizziness... Breakage... Split ends... Dullness... Thinning hair... Lack of vo…" at bounding box center [845, 504] width 211 height 66
click at [790, 461] on icon at bounding box center [792, 464] width 5 height 5
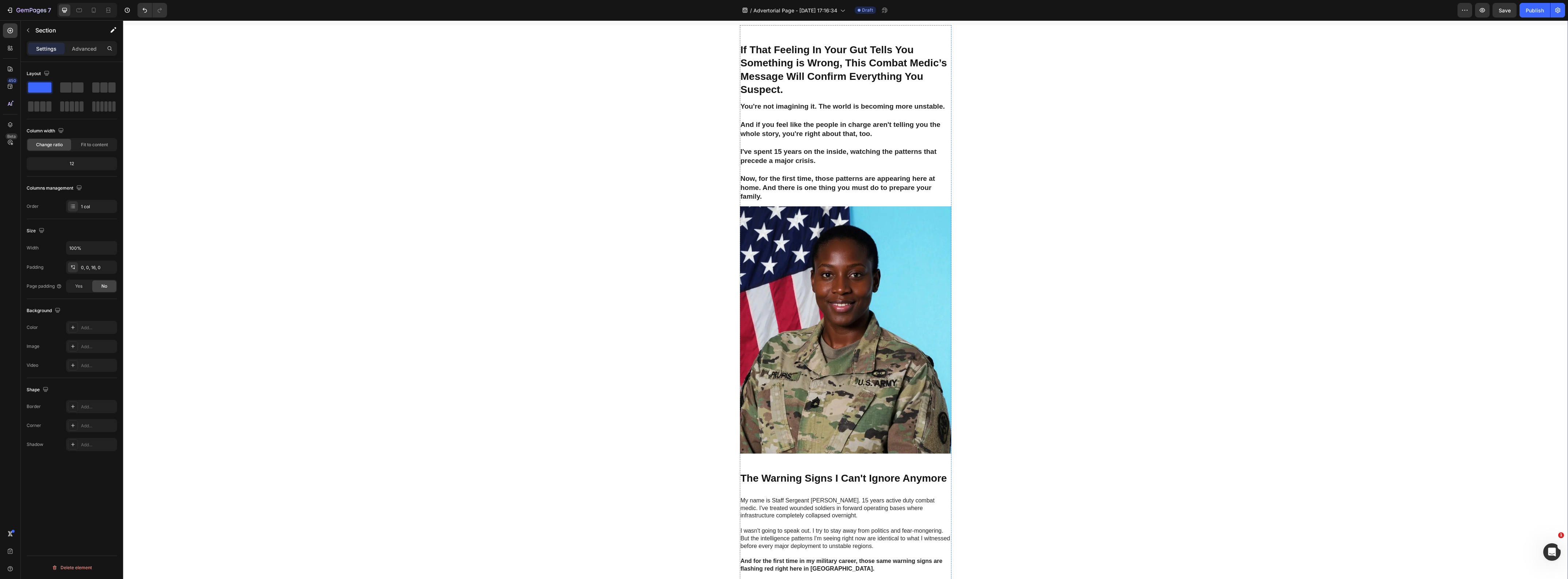
scroll to position [0, 0]
